Goal: Check status

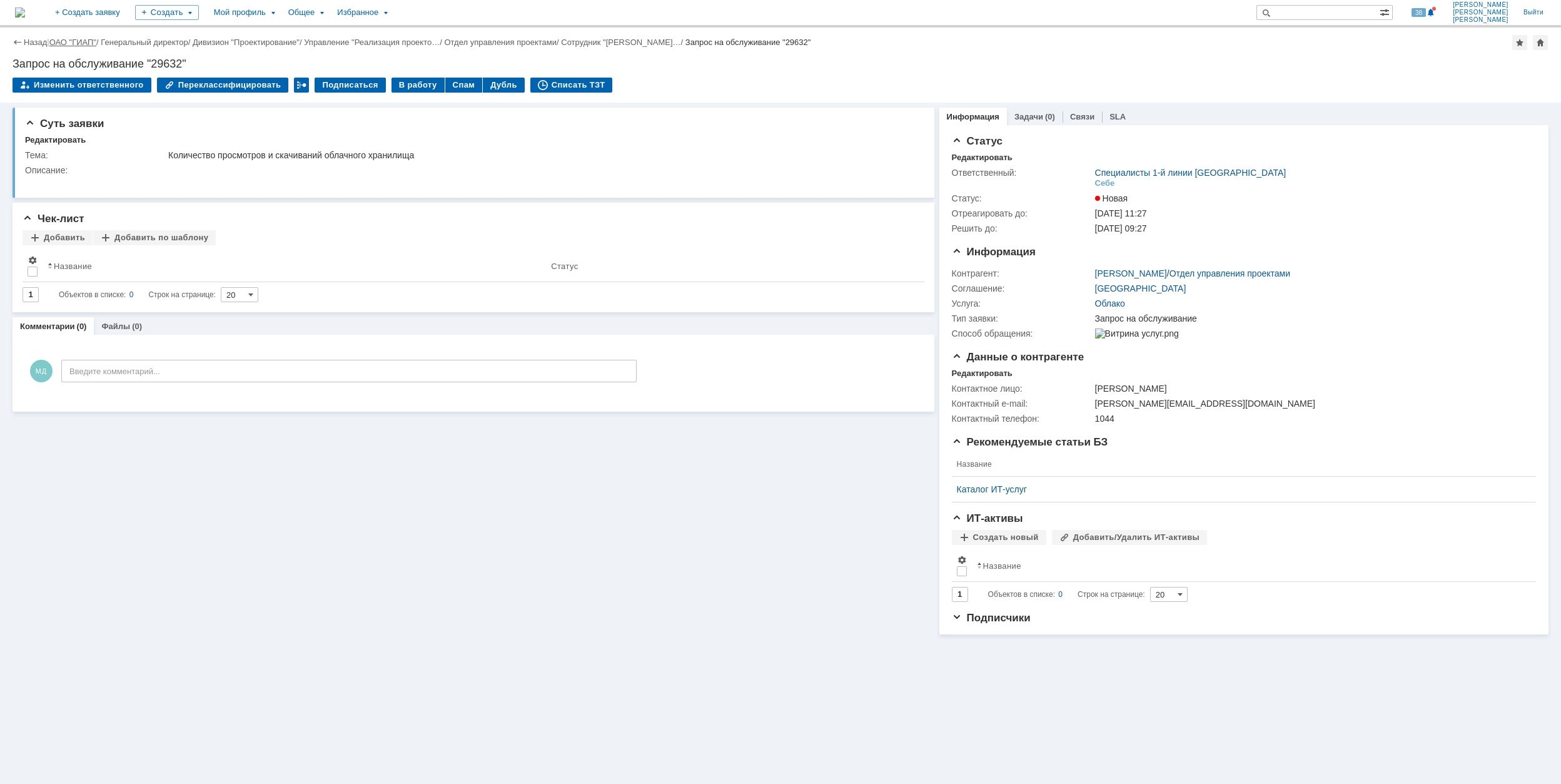
click at [71, 42] on link "ОАО "ГИАП"" at bounding box center [72, 43] width 47 height 9
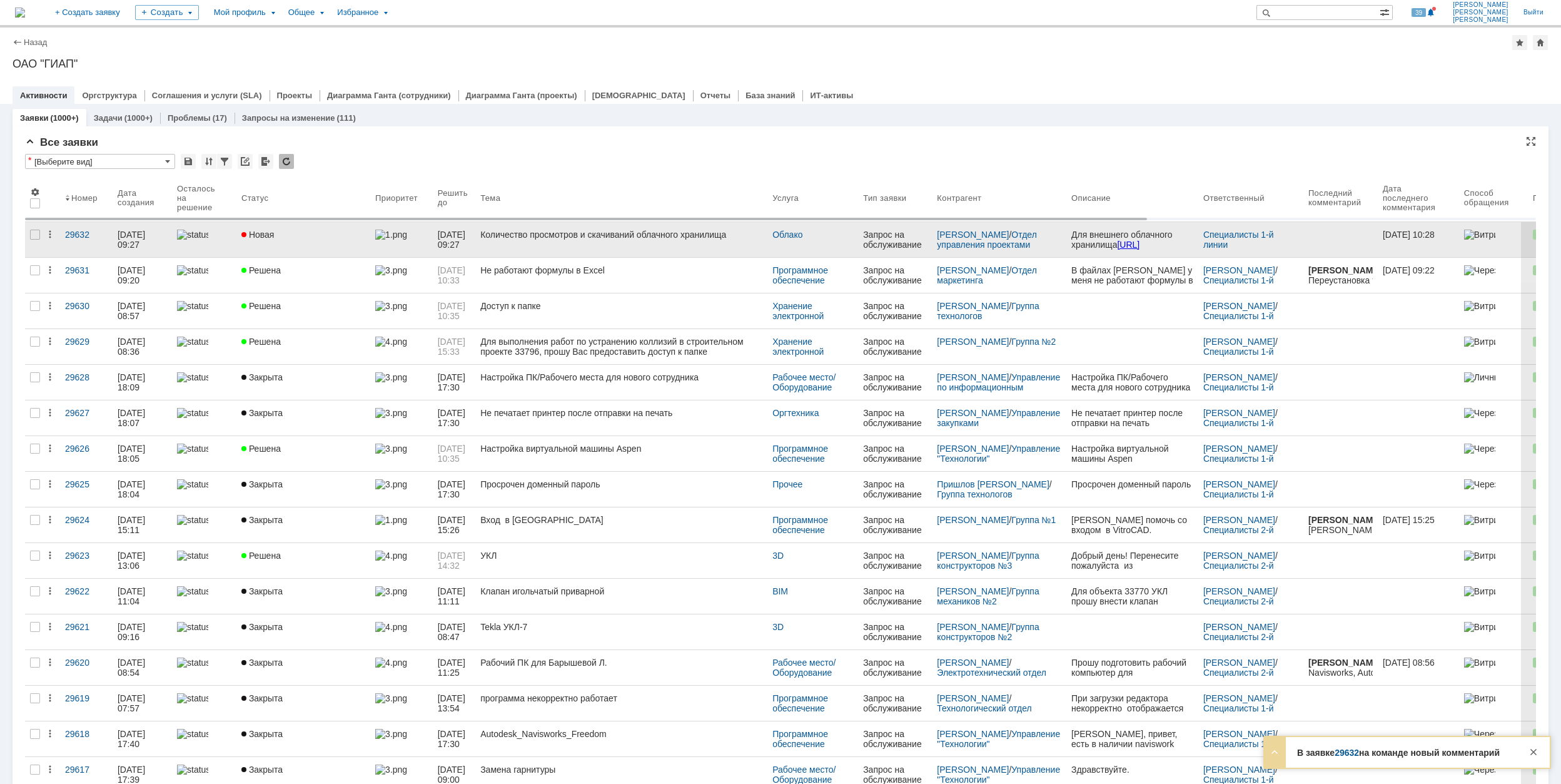
click at [329, 246] on link "Новая" at bounding box center [303, 240] width 134 height 35
